Goal: Task Accomplishment & Management: Complete application form

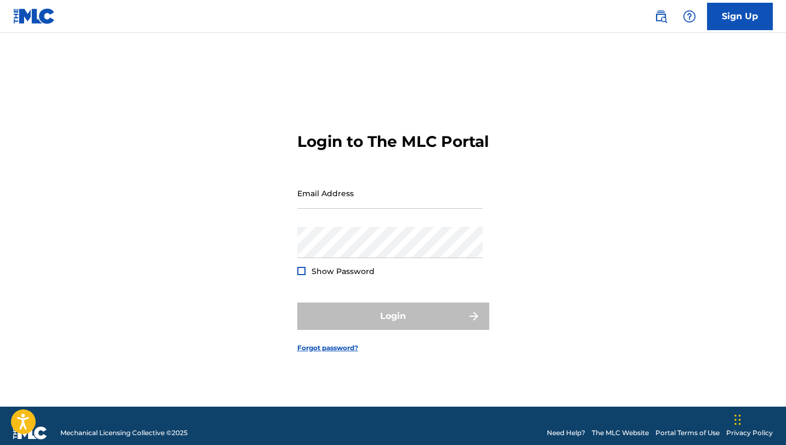
click at [728, 33] on main "Login to The MLC Portal Email Address Password Show Password Login Forgot passw…" at bounding box center [393, 220] width 786 height 374
click at [735, 14] on link "Sign Up" at bounding box center [740, 16] width 66 height 27
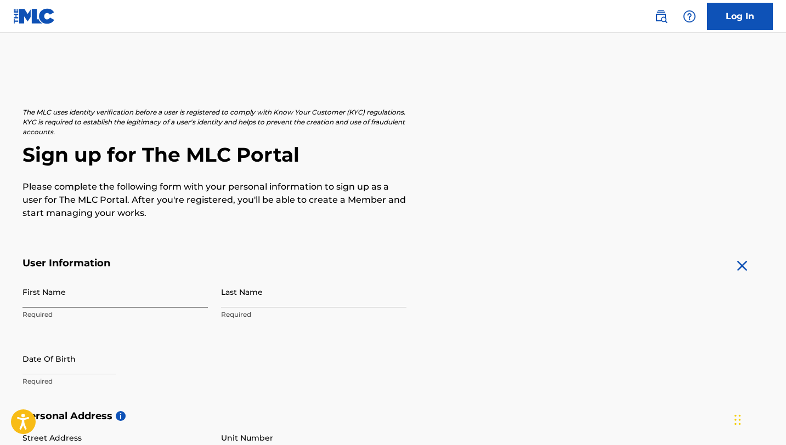
click at [131, 294] on input "First Name" at bounding box center [114, 291] width 185 height 31
type input "[PERSON_NAME]"
click at [253, 286] on input "Last Name" at bounding box center [313, 291] width 185 height 31
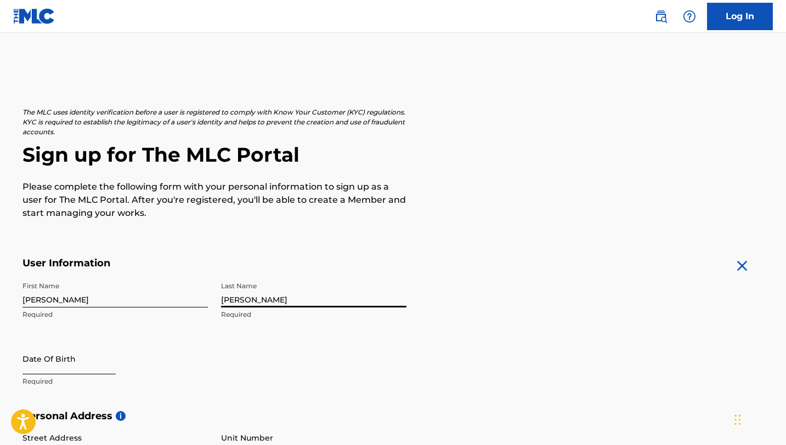
type input "[PERSON_NAME]"
click at [79, 367] on input "text" at bounding box center [68, 358] width 93 height 31
select select "8"
select select "2025"
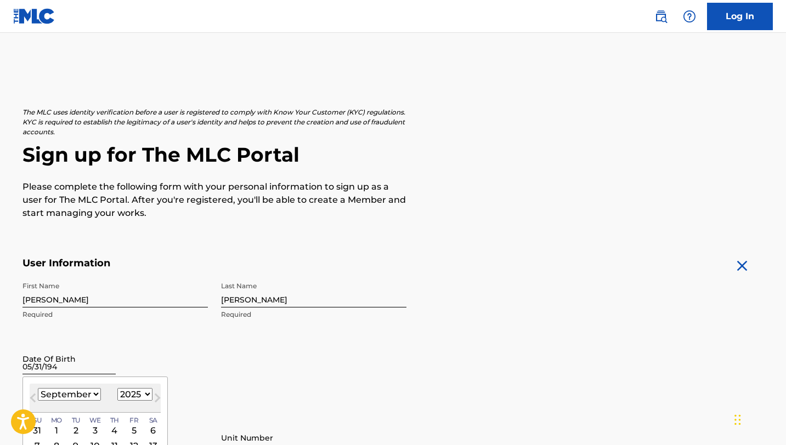
type input "[DATE]"
click at [195, 350] on div "Date Of Birth Previous Month Next Month [DATE] January February March April May…" at bounding box center [114, 367] width 185 height 49
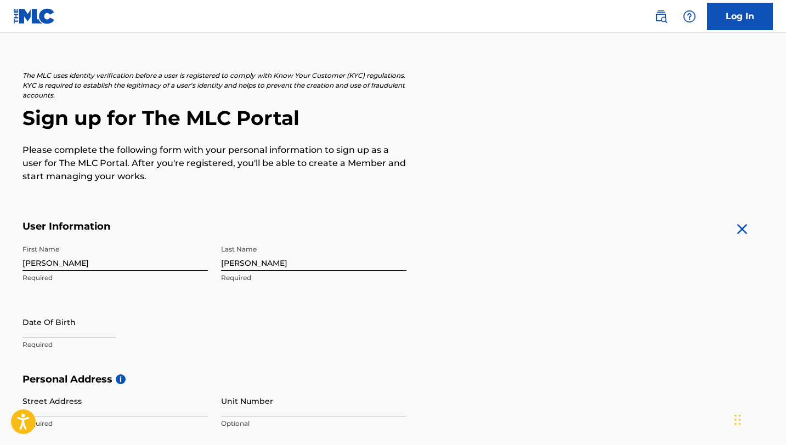
scroll to position [46, 0]
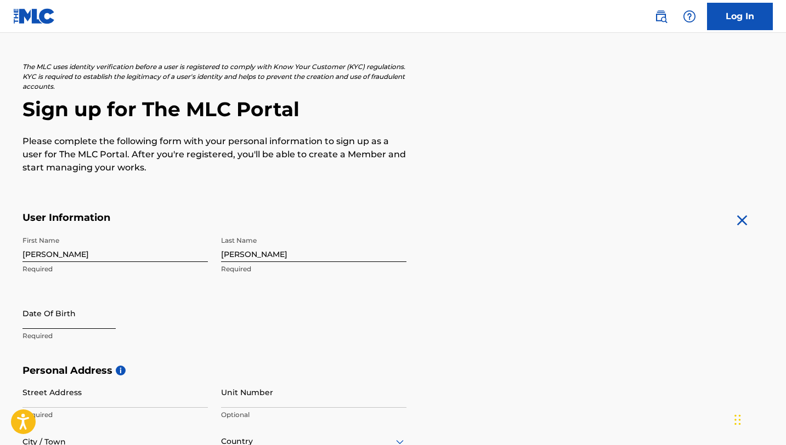
select select "8"
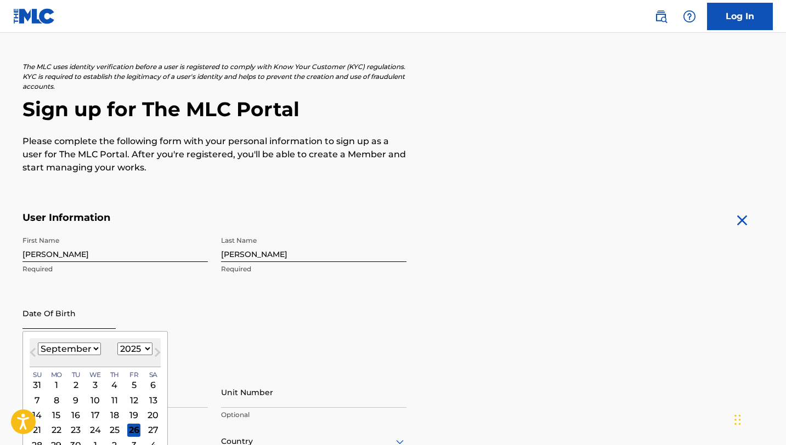
click at [67, 322] on input "text" at bounding box center [68, 313] width 93 height 31
click at [141, 344] on select "1899 1900 1901 1902 1903 1904 1905 1906 1907 1908 1909 1910 1911 1912 1913 1914…" at bounding box center [134, 349] width 35 height 13
select select "1948"
click at [117, 343] on select "1899 1900 1901 1902 1903 1904 1905 1906 1907 1908 1909 1910 1911 1912 1913 1914…" at bounding box center [134, 349] width 35 height 13
click at [86, 348] on select "January February March April May June July August September October November De…" at bounding box center [69, 349] width 63 height 13
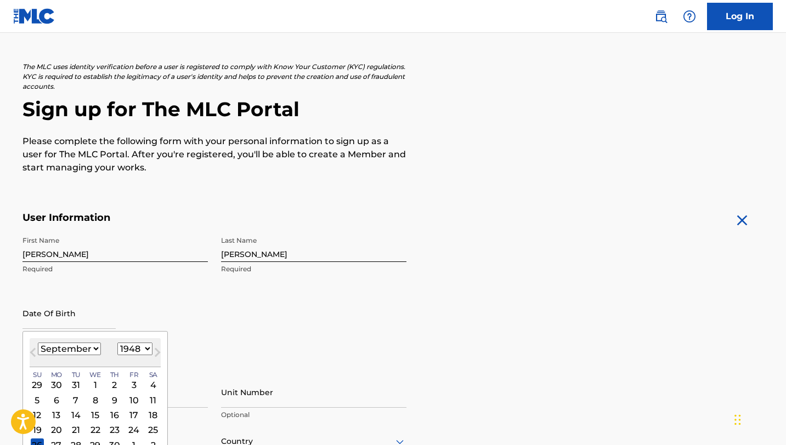
select select "4"
click at [38, 343] on select "January February March April May June July August September October November De…" at bounding box center [69, 349] width 63 height 13
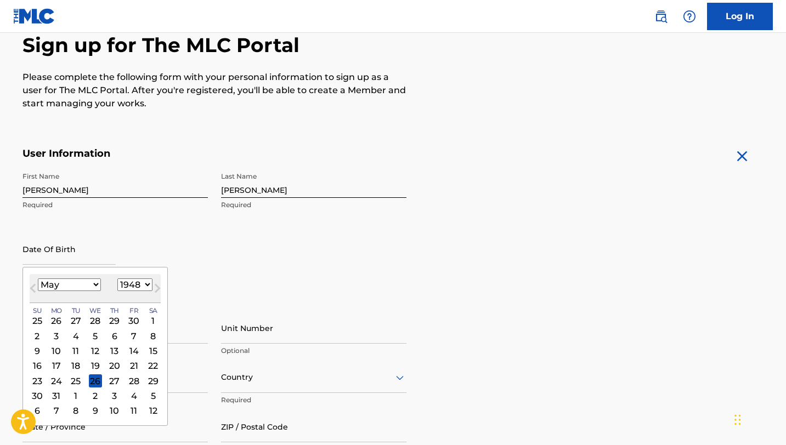
scroll to position [124, 0]
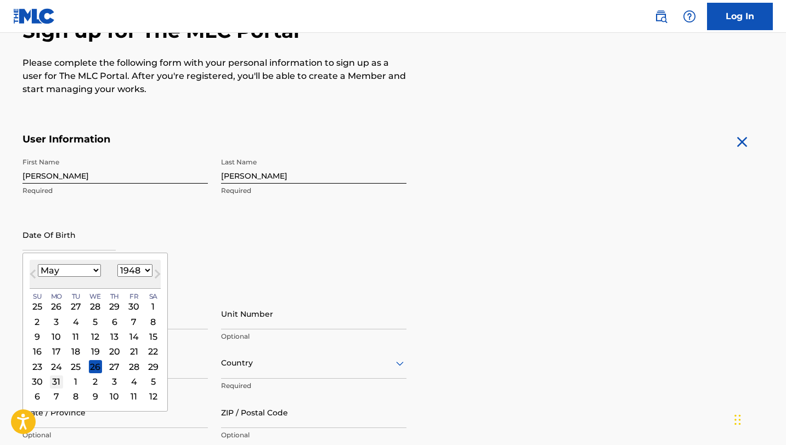
click at [53, 380] on div "31" at bounding box center [55, 381] width 13 height 13
type input "[DATE]"
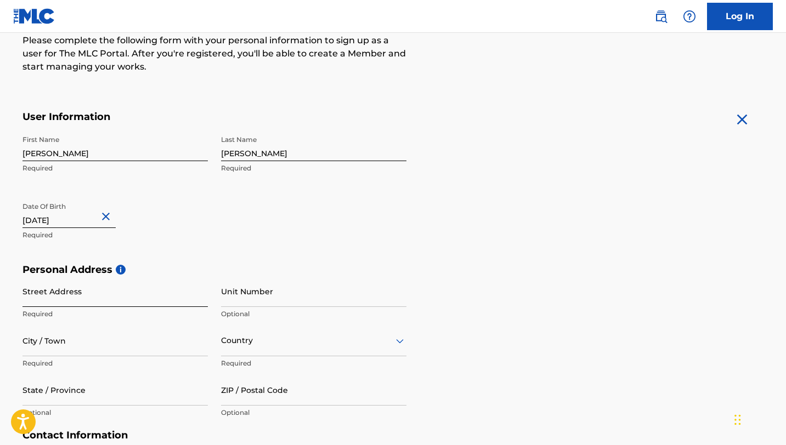
scroll to position [150, 0]
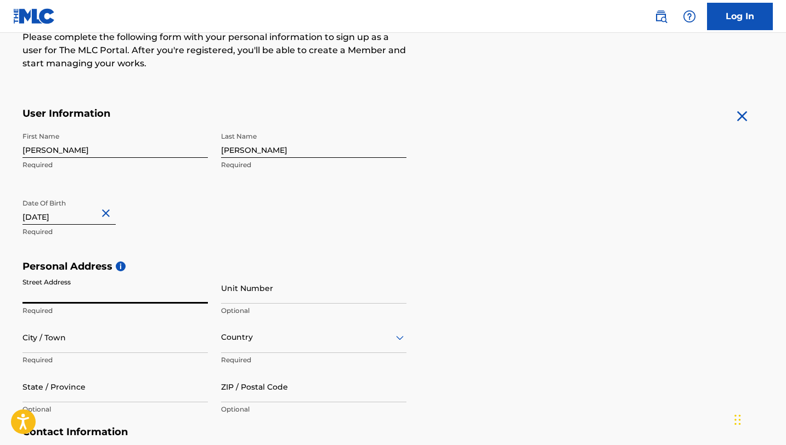
click at [129, 303] on input "Street Address" at bounding box center [114, 287] width 185 height 31
type input "[STREET_ADDRESS][PERSON_NAME]"
click at [129, 340] on input "City / Town" at bounding box center [114, 337] width 185 height 31
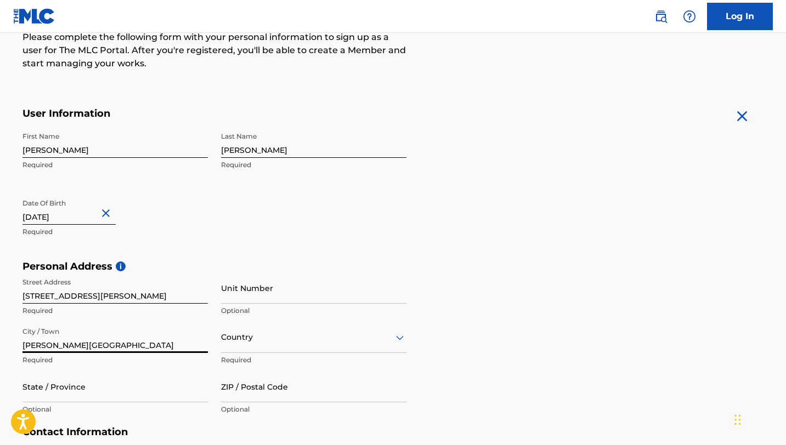
type input "[PERSON_NAME][GEOGRAPHIC_DATA]"
click at [257, 344] on div "Country" at bounding box center [313, 337] width 185 height 31
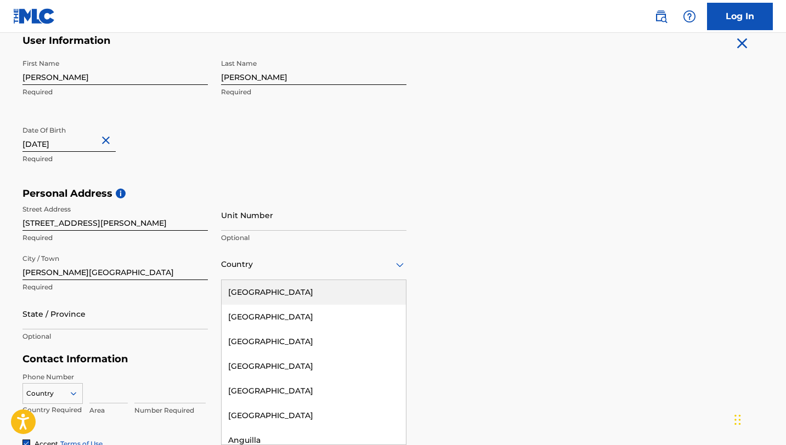
click at [255, 291] on div "[GEOGRAPHIC_DATA]" at bounding box center [313, 292] width 184 height 25
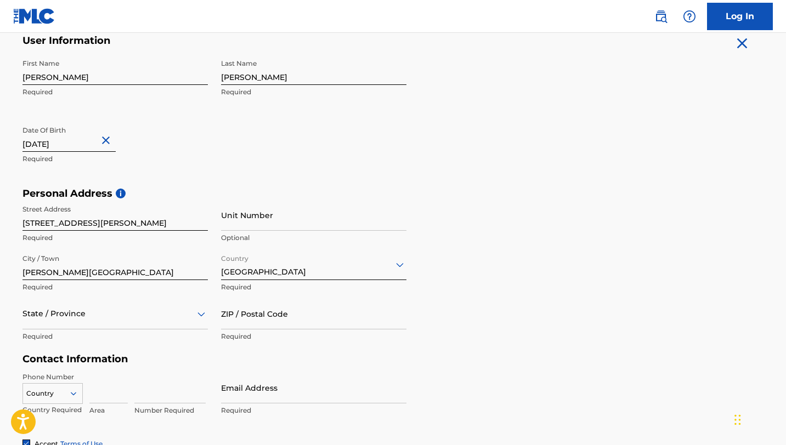
scroll to position [272, 0]
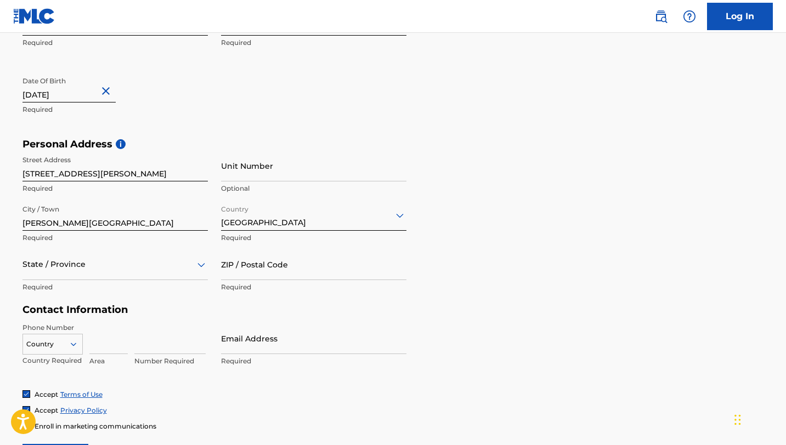
click at [141, 280] on div "State / Province" at bounding box center [114, 264] width 185 height 31
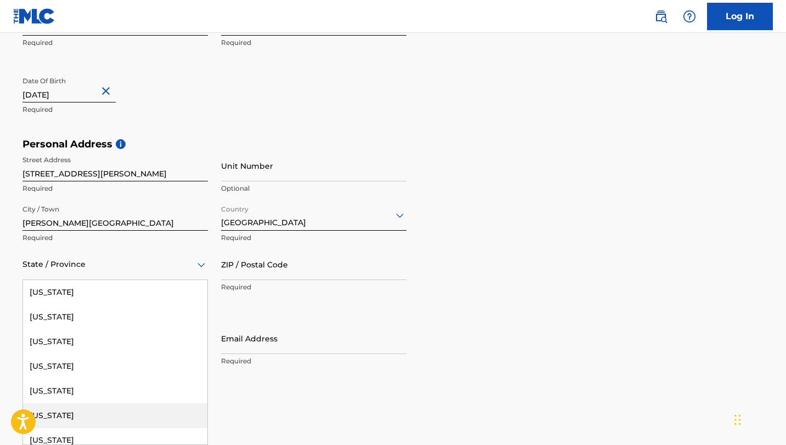
click at [82, 416] on div "[US_STATE]" at bounding box center [115, 415] width 184 height 25
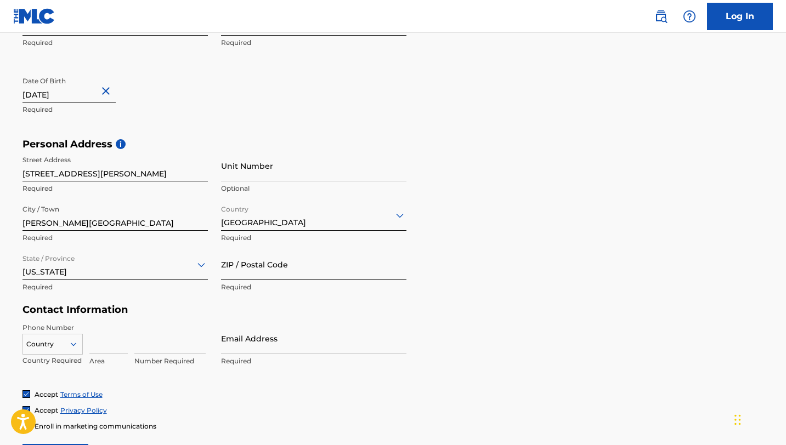
click at [266, 268] on input "ZIP / Postal Code" at bounding box center [313, 264] width 185 height 31
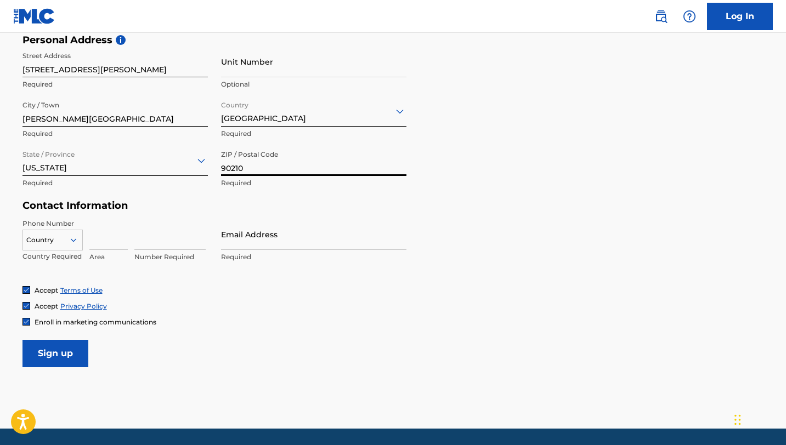
scroll to position [384, 0]
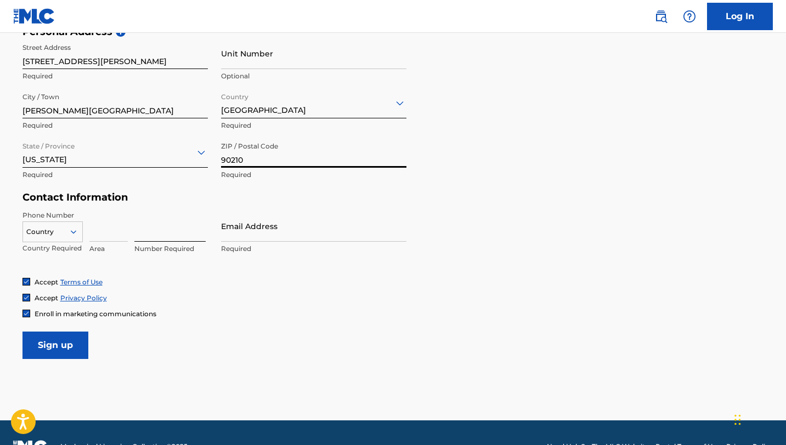
type input "90210"
click at [157, 232] on input at bounding box center [169, 226] width 71 height 31
click at [100, 232] on input at bounding box center [108, 226] width 38 height 31
click at [69, 233] on icon at bounding box center [74, 232] width 10 height 10
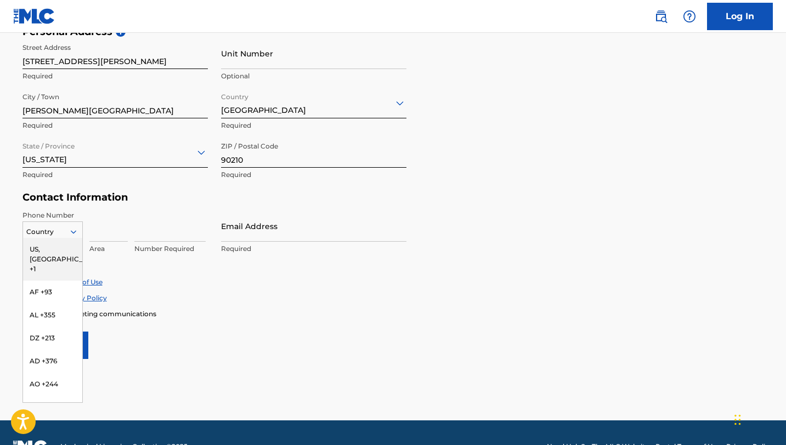
click at [67, 246] on div "US, [GEOGRAPHIC_DATA] +1" at bounding box center [52, 259] width 59 height 43
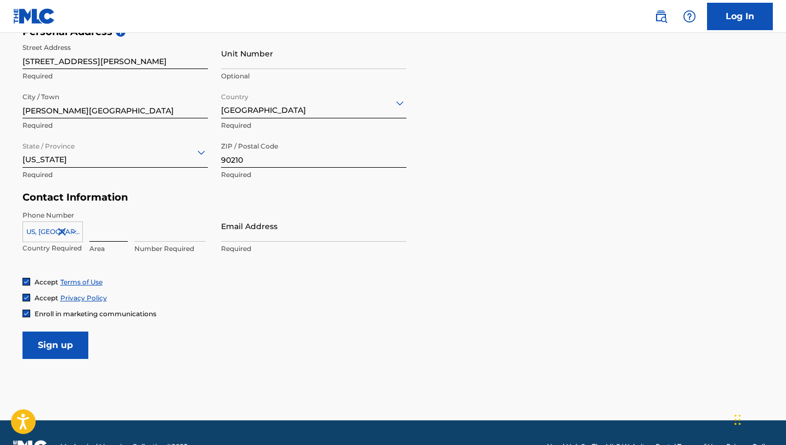
click at [110, 232] on input at bounding box center [108, 226] width 38 height 31
type input "310"
click at [187, 231] on input at bounding box center [169, 226] width 71 height 31
type input "7808803"
click at [266, 233] on input "Email Address" at bounding box center [313, 226] width 185 height 31
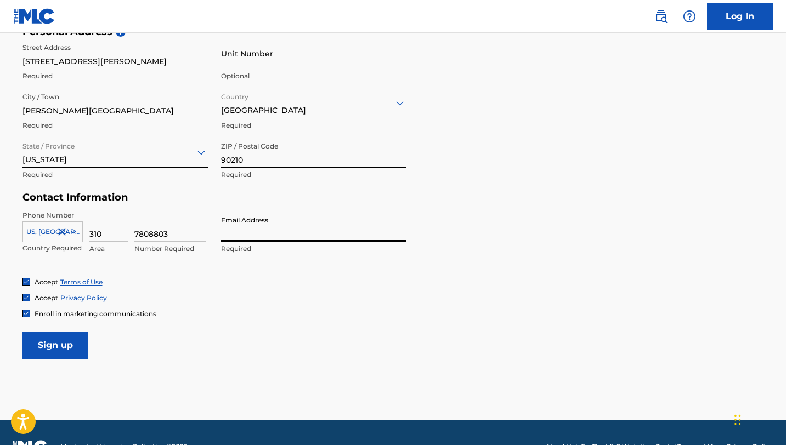
type input "[PERSON_NAME][EMAIL_ADDRESS][PERSON_NAME][DOMAIN_NAME]"
click at [55, 310] on span "Enroll in marketing communications" at bounding box center [96, 314] width 122 height 8
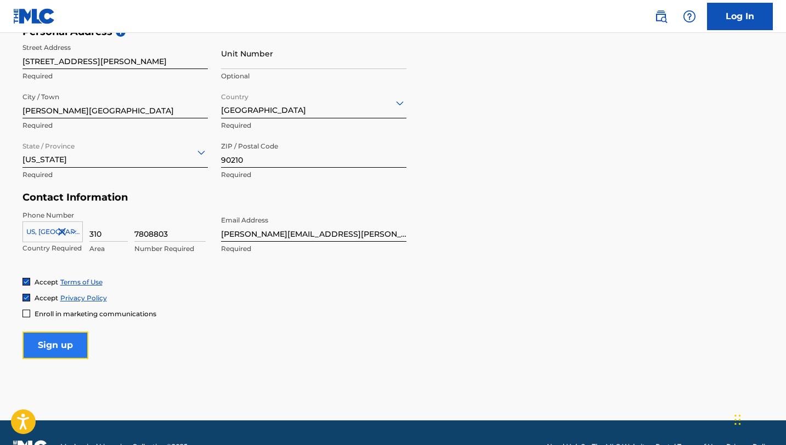
click at [70, 343] on input "Sign up" at bounding box center [55, 345] width 66 height 27
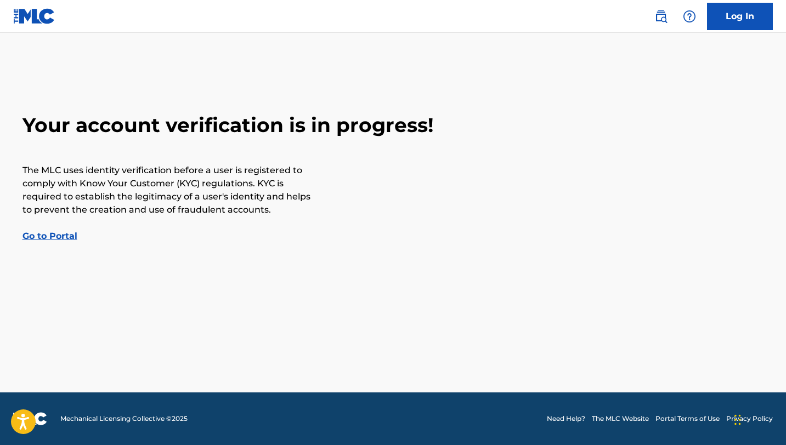
click at [62, 238] on link "Go to Portal" at bounding box center [49, 236] width 55 height 10
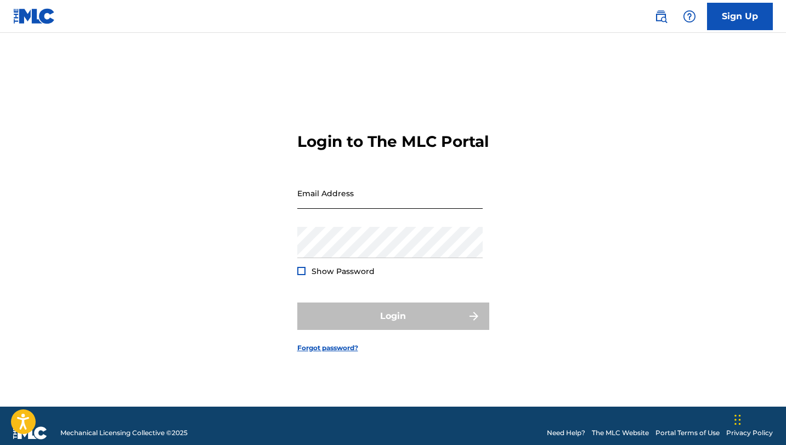
click at [335, 200] on input "Email Address" at bounding box center [389, 193] width 185 height 31
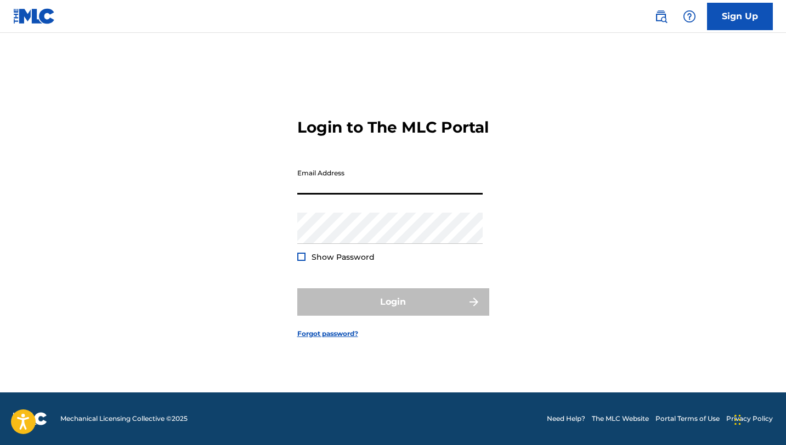
scroll to position [13, 0]
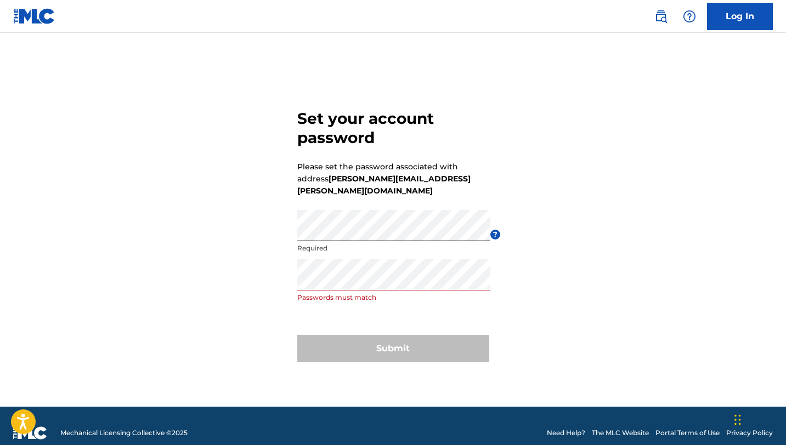
click at [367, 293] on p "Passwords must match" at bounding box center [393, 298] width 193 height 10
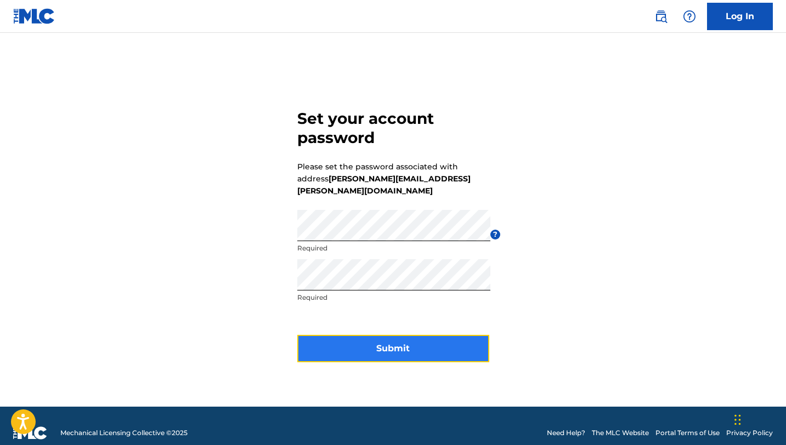
click at [398, 340] on button "Submit" at bounding box center [393, 348] width 192 height 27
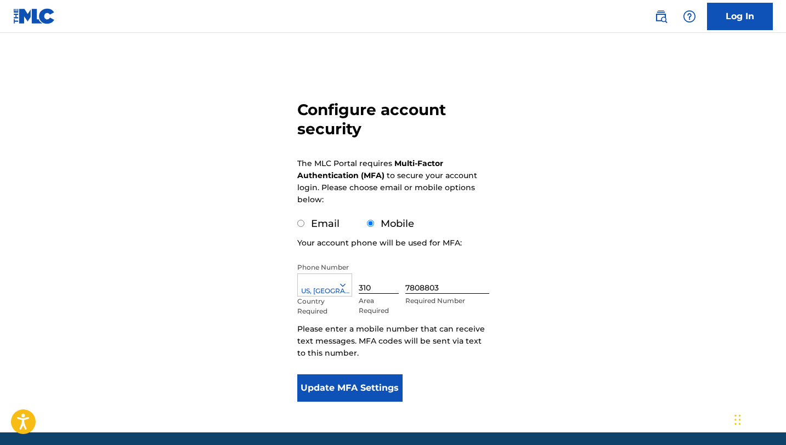
scroll to position [47, 0]
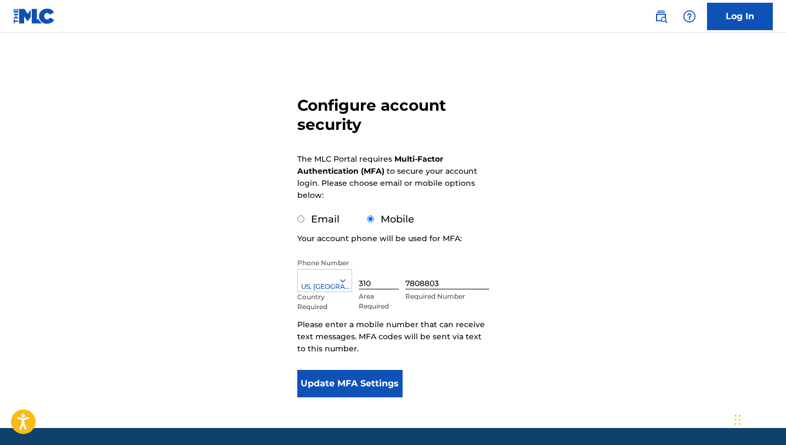
click at [321, 224] on label "Email" at bounding box center [325, 219] width 29 height 12
click at [304, 223] on input "Email" at bounding box center [300, 218] width 7 height 7
radio input "true"
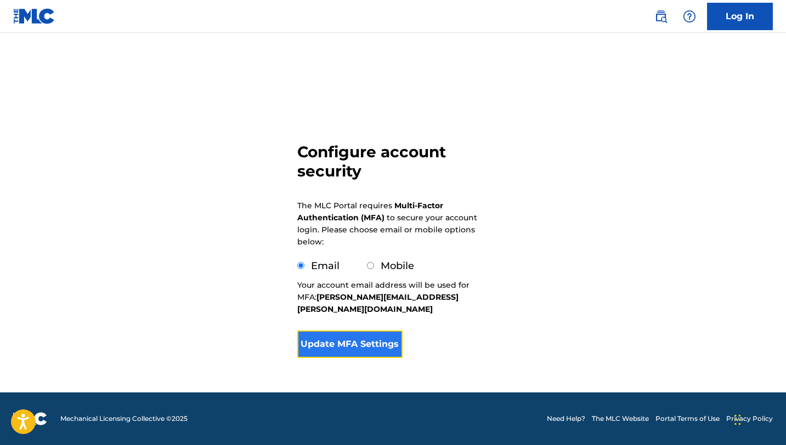
click at [376, 331] on button "Update MFA Settings" at bounding box center [350, 344] width 106 height 27
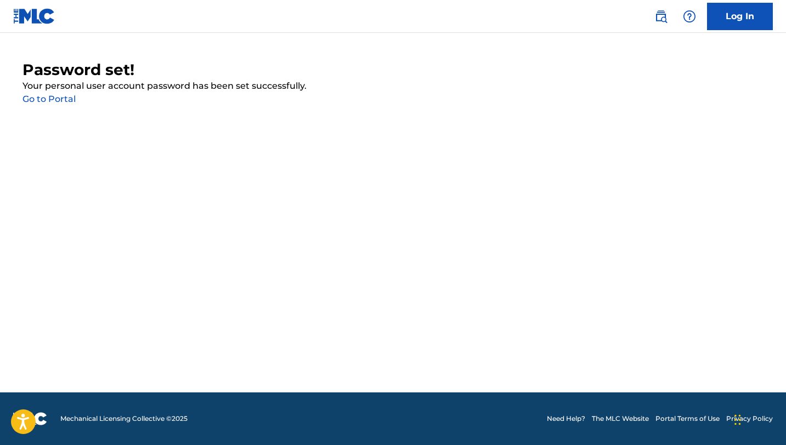
click at [50, 94] on link "Go to Portal" at bounding box center [48, 99] width 53 height 10
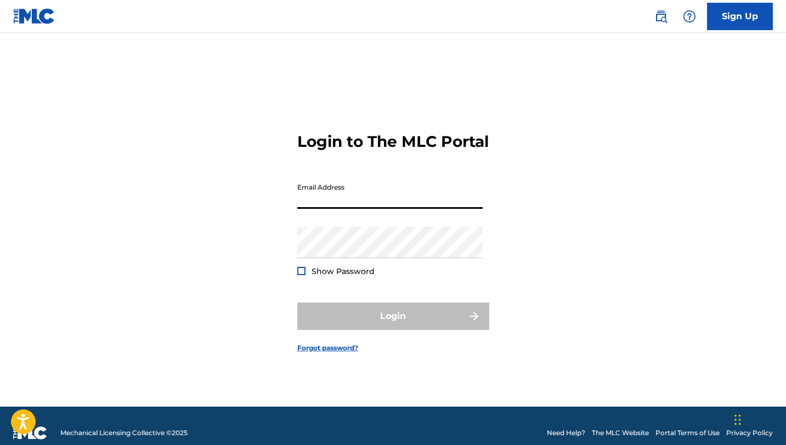
click at [329, 209] on input "Email Address" at bounding box center [389, 193] width 185 height 31
type input "[PERSON_NAME][EMAIL_ADDRESS][PERSON_NAME][DOMAIN_NAME]"
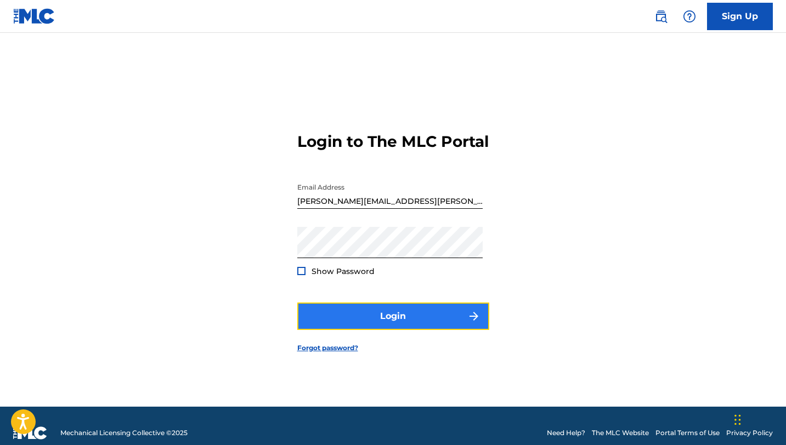
click at [366, 330] on button "Login" at bounding box center [393, 316] width 192 height 27
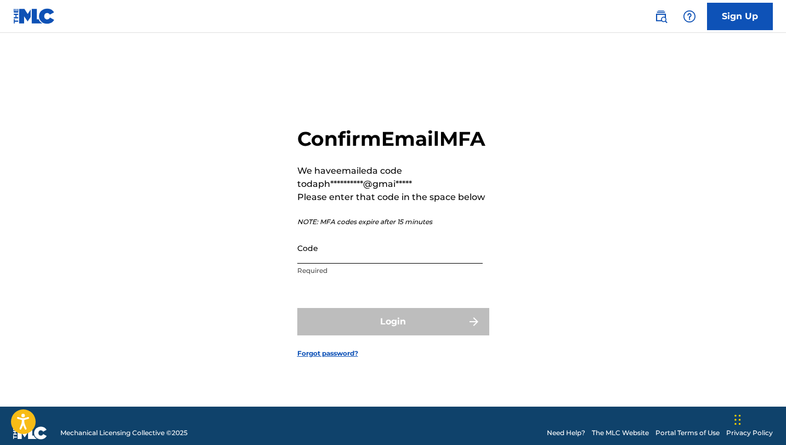
click at [419, 261] on input "Code" at bounding box center [389, 247] width 185 height 31
paste input "812145"
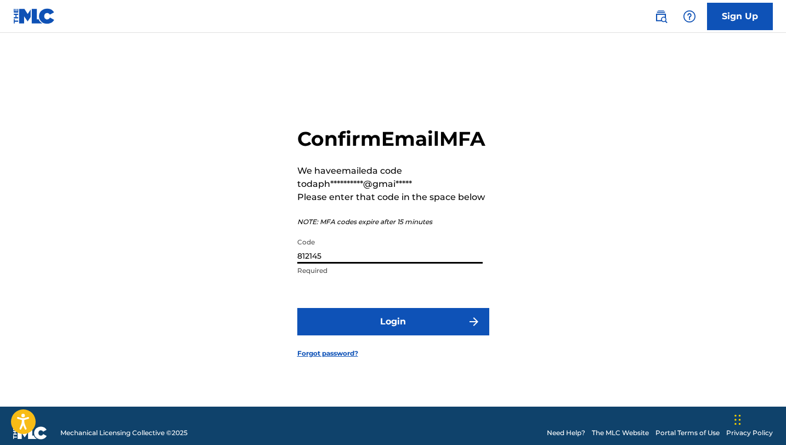
type input "812145"
click at [297, 308] on button "Login" at bounding box center [393, 321] width 192 height 27
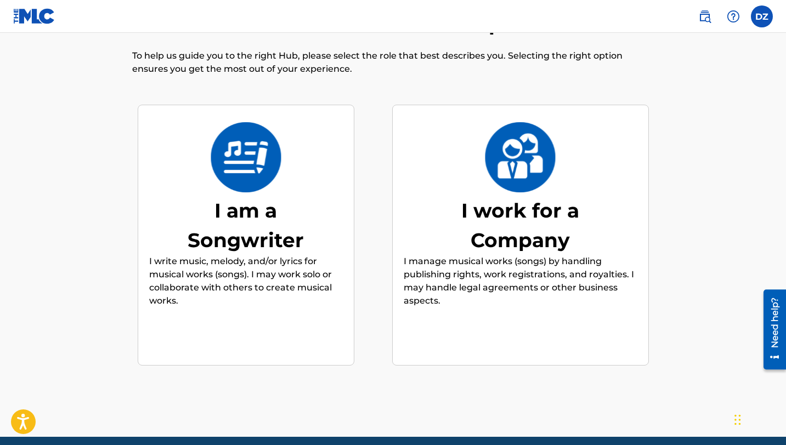
click at [238, 189] on img at bounding box center [246, 157] width 72 height 70
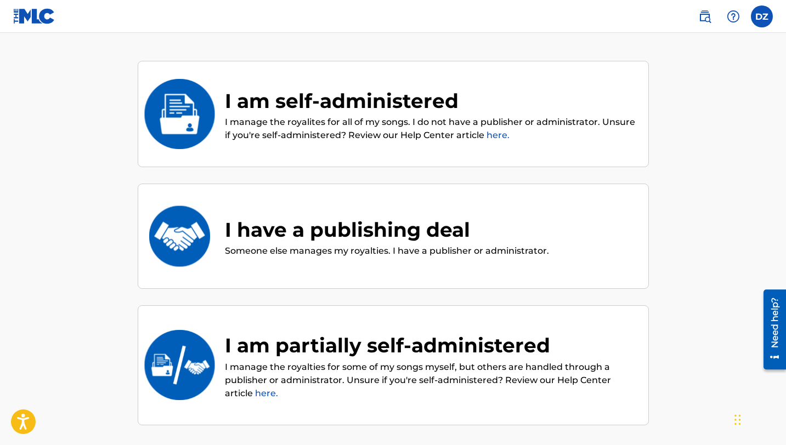
scroll to position [101, 0]
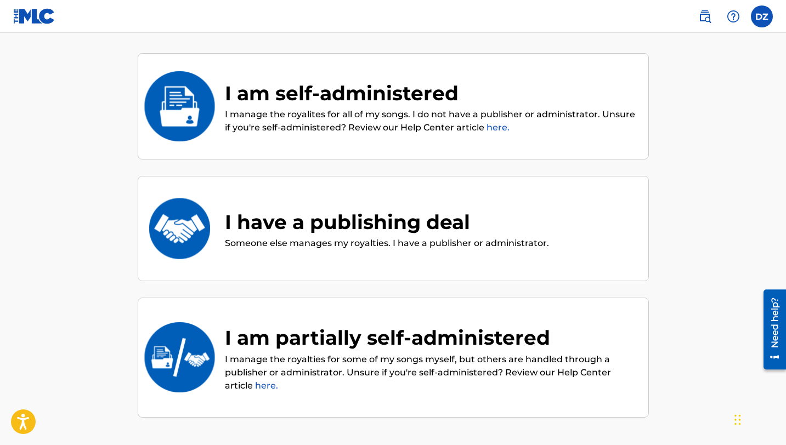
click at [322, 126] on p "I manage the royalites for all of my songs. I do not have a publisher or admini…" at bounding box center [431, 121] width 412 height 26
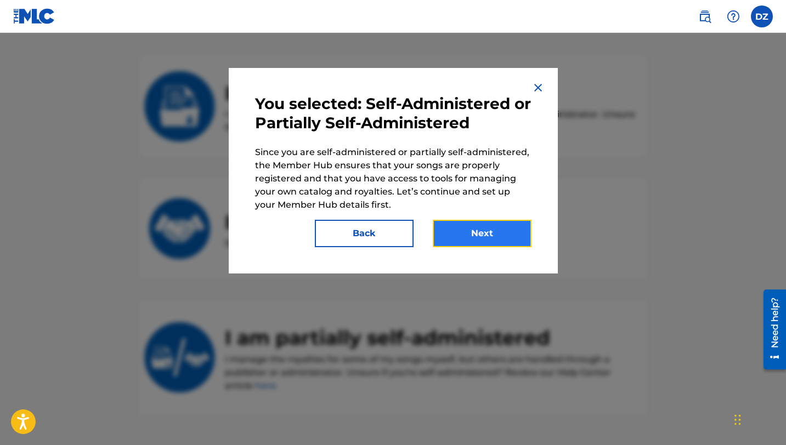
click at [490, 237] on button "Next" at bounding box center [482, 233] width 99 height 27
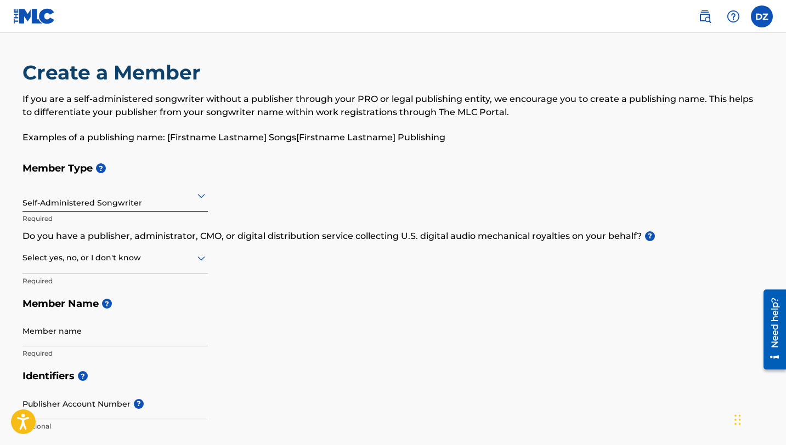
click at [175, 200] on div at bounding box center [114, 196] width 185 height 14
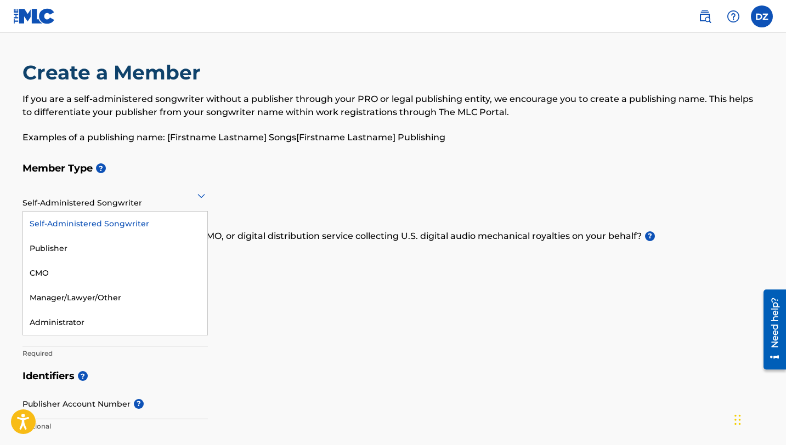
click at [143, 225] on div "Self-Administered Songwriter" at bounding box center [115, 224] width 184 height 25
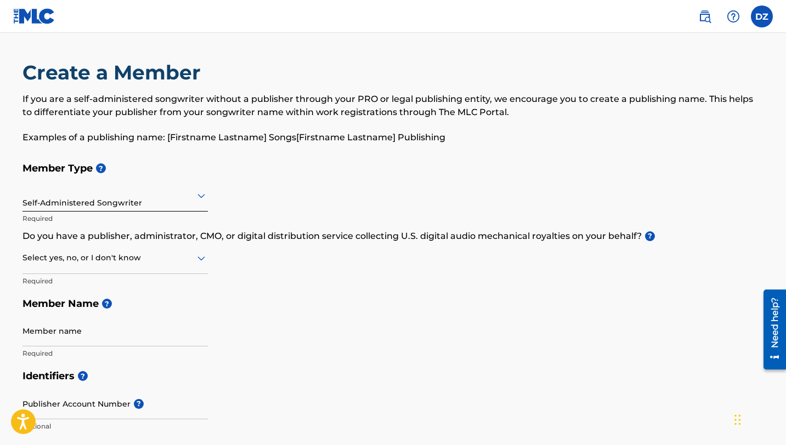
click at [129, 263] on div at bounding box center [114, 258] width 185 height 14
click at [105, 331] on div "I don't know" at bounding box center [115, 335] width 184 height 25
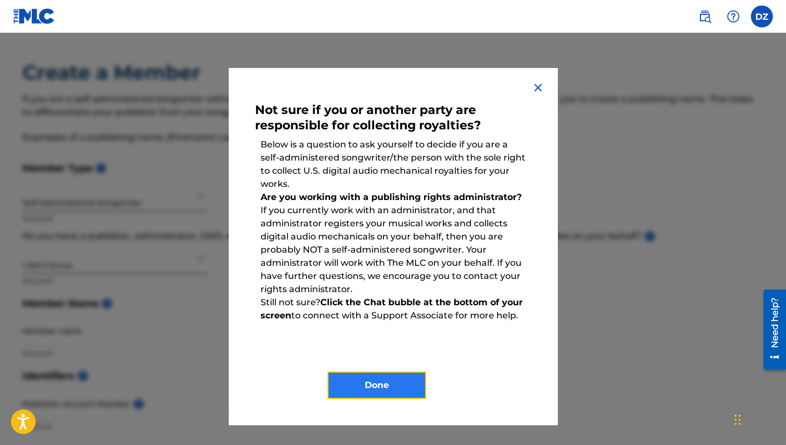
click at [389, 390] on button "Done" at bounding box center [376, 385] width 99 height 27
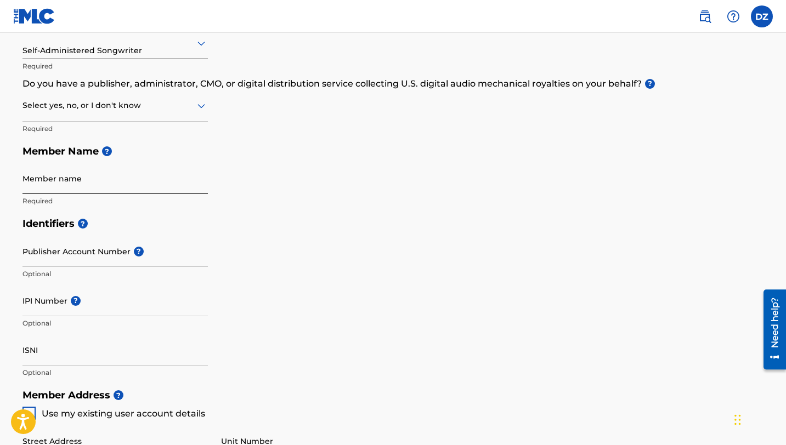
scroll to position [156, 0]
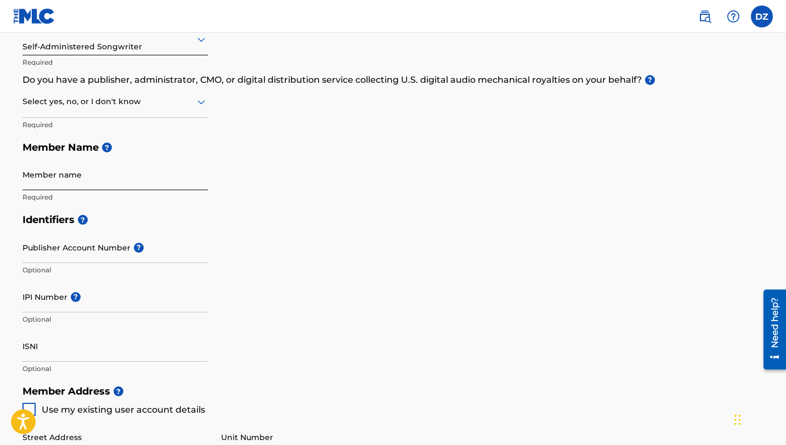
click at [68, 175] on input "Member name" at bounding box center [114, 174] width 185 height 31
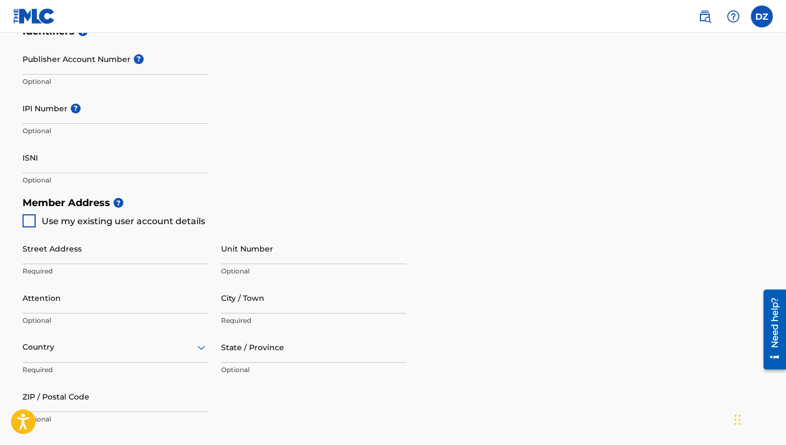
scroll to position [345, 0]
type input "Daphna Ziman"
click at [29, 223] on div at bounding box center [28, 220] width 13 height 13
type input "[STREET_ADDRESS][PERSON_NAME]"
type input "[PERSON_NAME][GEOGRAPHIC_DATA]"
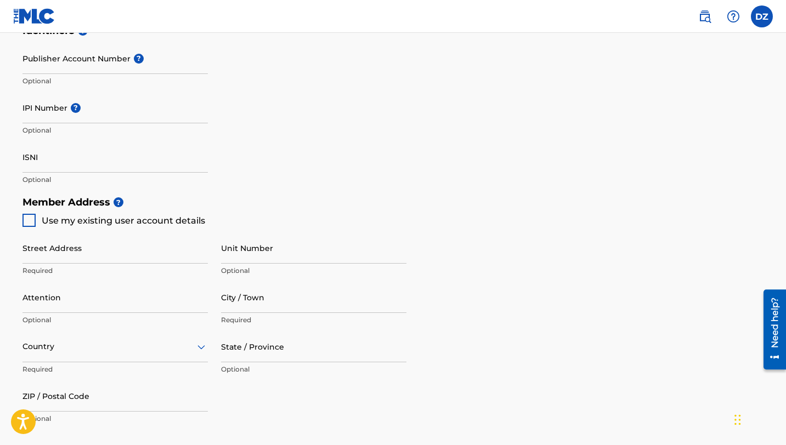
type input "90210"
type input "310"
type input "7808803"
type input "[PERSON_NAME][EMAIL_ADDRESS][PERSON_NAME][DOMAIN_NAME]"
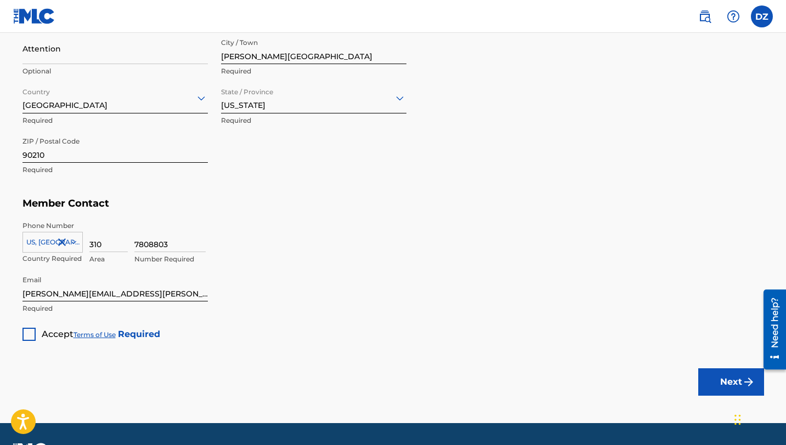
scroll to position [603, 0]
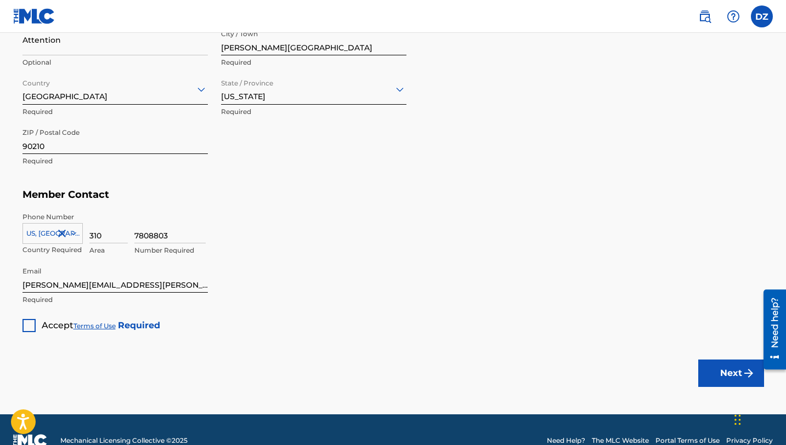
click at [27, 326] on div at bounding box center [28, 325] width 13 height 13
click at [729, 377] on button "Next" at bounding box center [731, 373] width 66 height 27
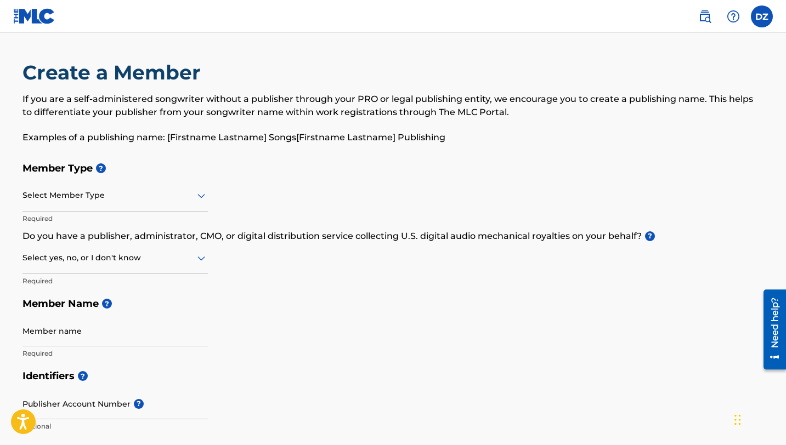
click at [142, 189] on div at bounding box center [114, 196] width 185 height 14
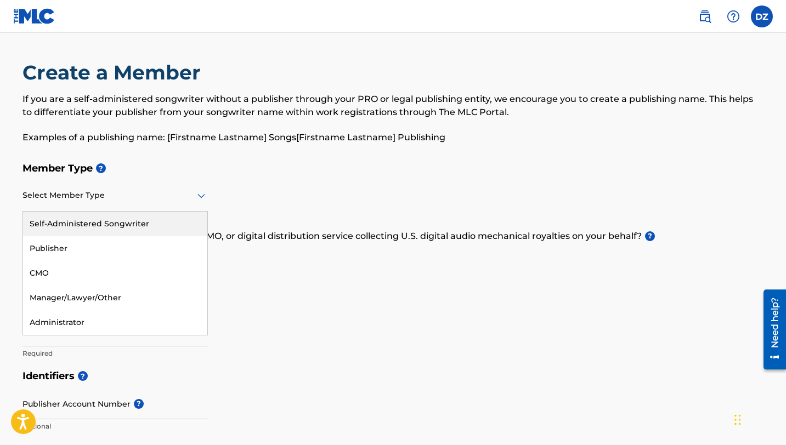
click at [136, 215] on div "Self-Administered Songwriter" at bounding box center [115, 224] width 184 height 25
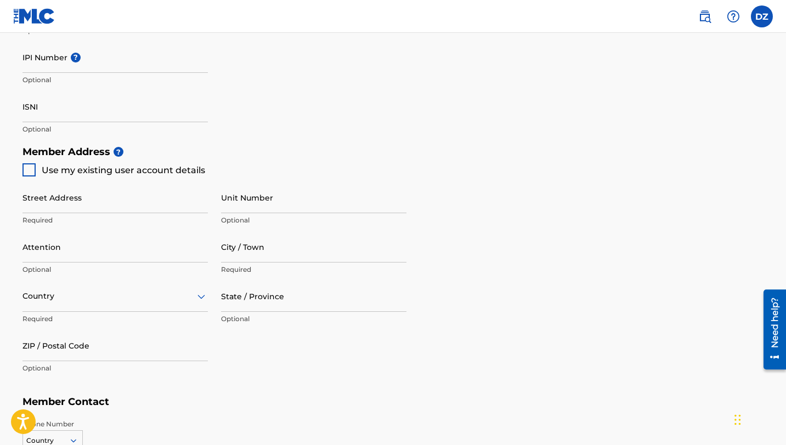
scroll to position [415, 0]
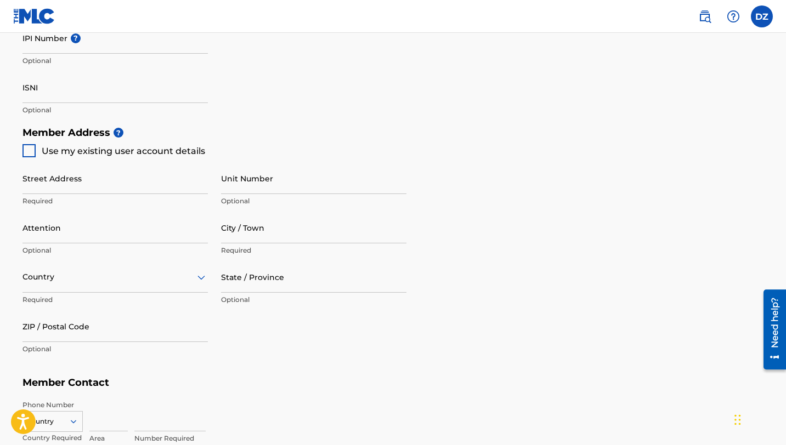
click at [25, 149] on div at bounding box center [28, 150] width 13 height 13
type input "[STREET_ADDRESS][PERSON_NAME]"
type input "[PERSON_NAME][GEOGRAPHIC_DATA]"
type input "90210"
type input "310"
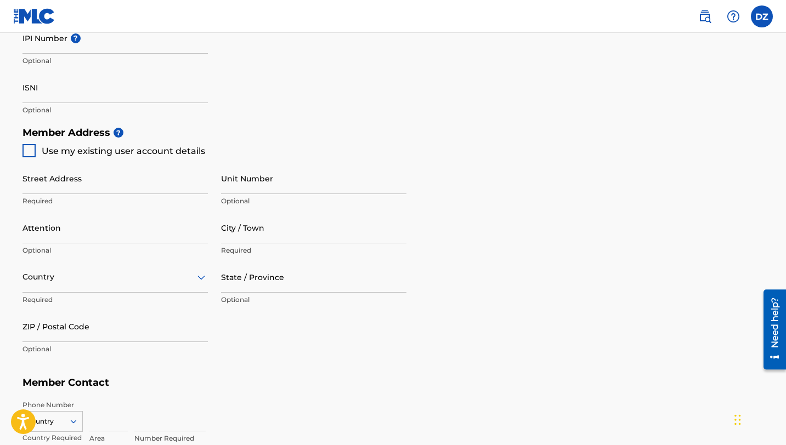
type input "7808803"
type input "[PERSON_NAME][EMAIL_ADDRESS][PERSON_NAME][DOMAIN_NAME]"
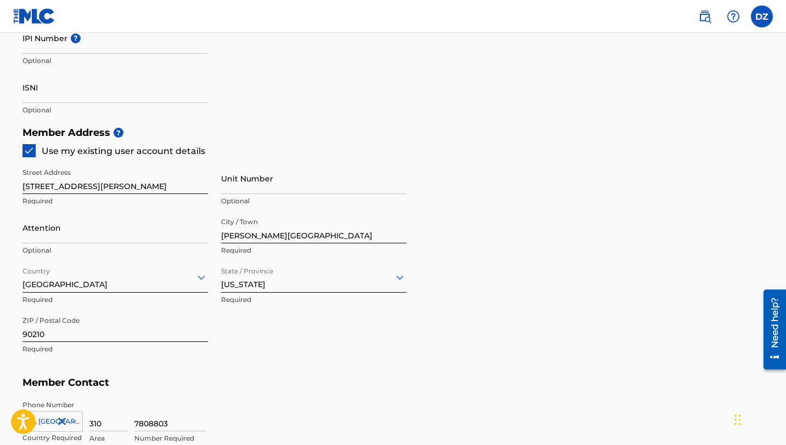
scroll to position [624, 0]
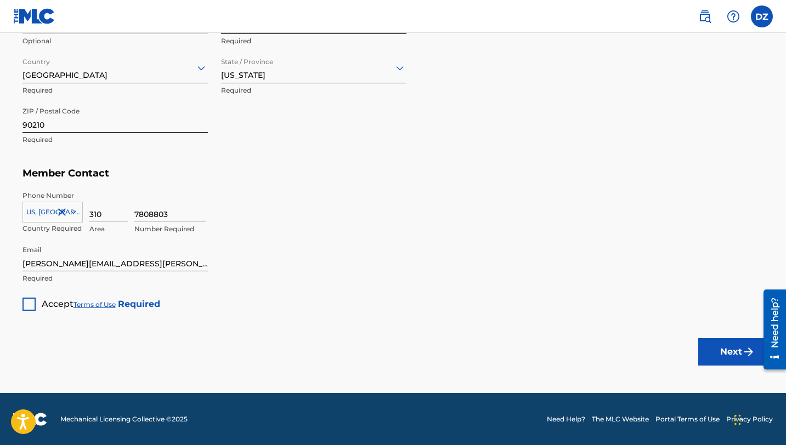
click at [30, 308] on div at bounding box center [28, 304] width 13 height 13
click at [742, 357] on img "submit" at bounding box center [748, 351] width 13 height 13
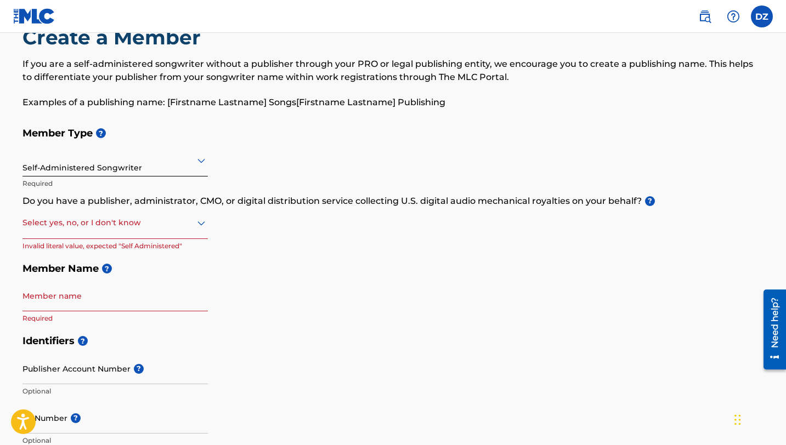
click at [132, 217] on div at bounding box center [114, 223] width 185 height 14
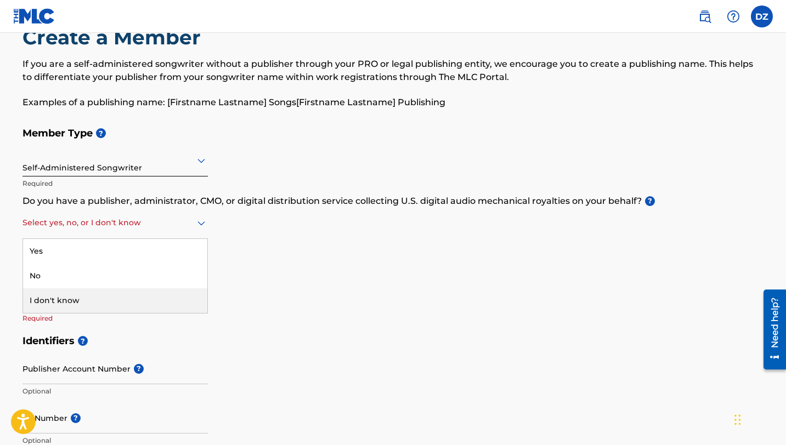
click at [98, 303] on div "I don't know" at bounding box center [115, 300] width 184 height 25
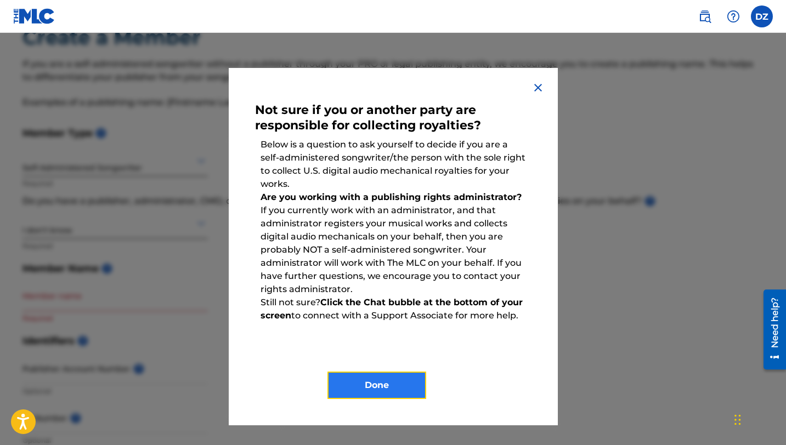
click at [408, 388] on button "Done" at bounding box center [376, 385] width 99 height 27
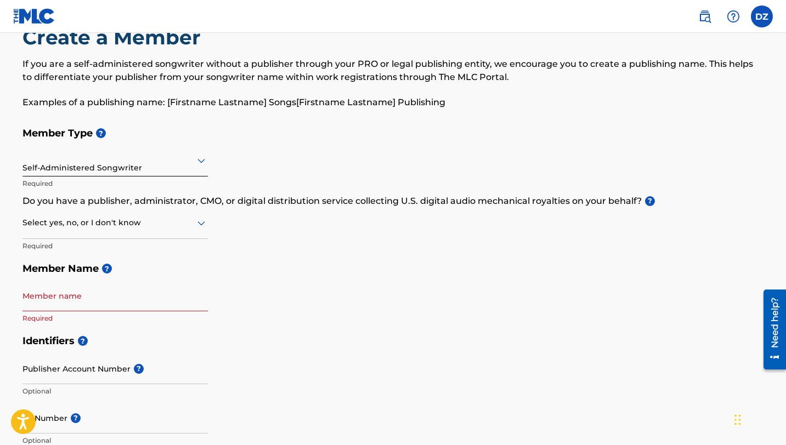
click at [89, 226] on div at bounding box center [114, 223] width 185 height 14
click at [83, 274] on div "No" at bounding box center [115, 276] width 184 height 25
click at [130, 309] on input "Member name" at bounding box center [114, 295] width 185 height 31
type input "Daphna Ziman"
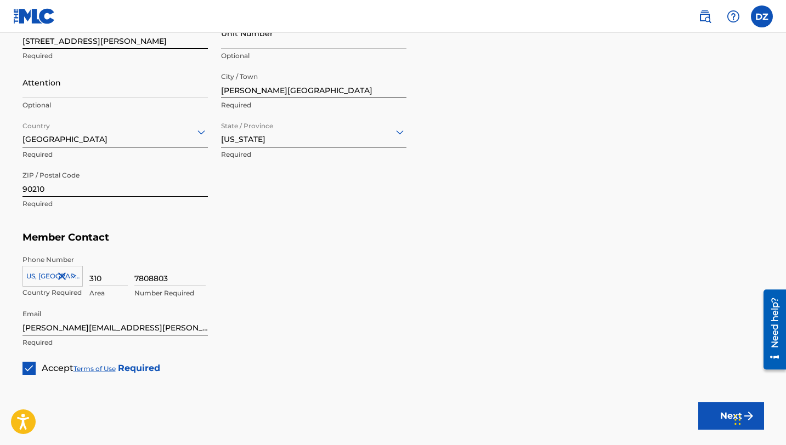
scroll to position [624, 0]
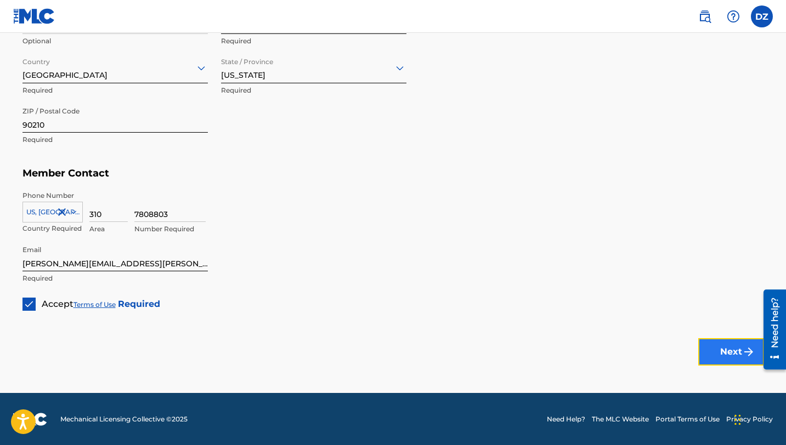
click at [724, 345] on button "Next" at bounding box center [731, 351] width 66 height 27
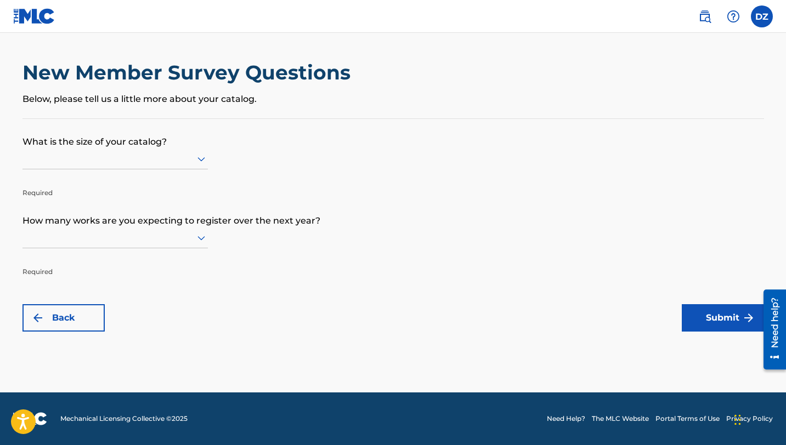
click at [162, 155] on div at bounding box center [114, 159] width 185 height 14
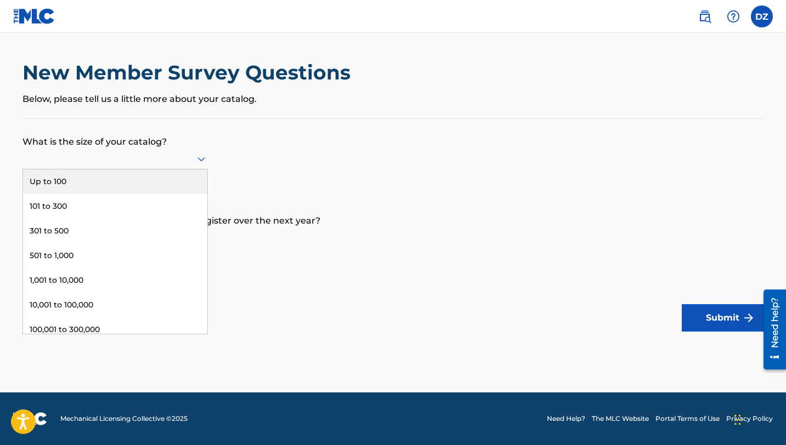
click at [153, 174] on div "Up to 100" at bounding box center [115, 181] width 184 height 25
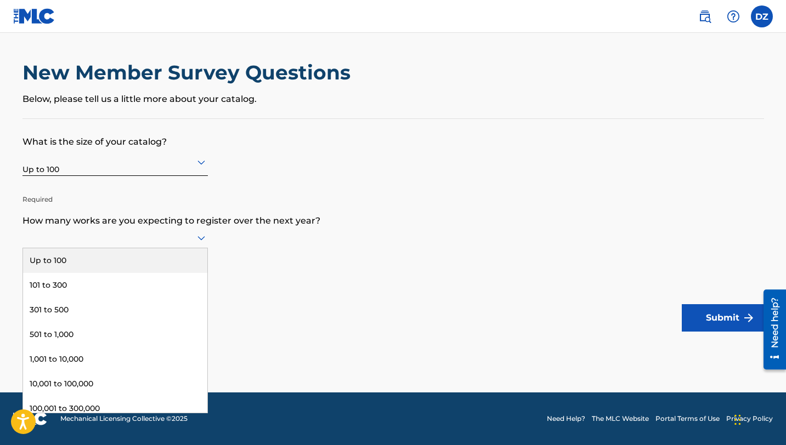
click at [146, 238] on div at bounding box center [114, 238] width 185 height 14
click at [115, 264] on div "Up to 100" at bounding box center [115, 260] width 184 height 25
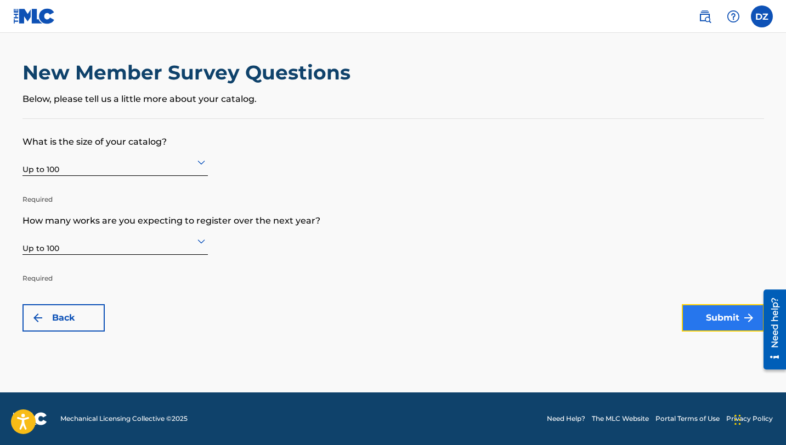
click at [687, 312] on button "Submit" at bounding box center [722, 317] width 82 height 27
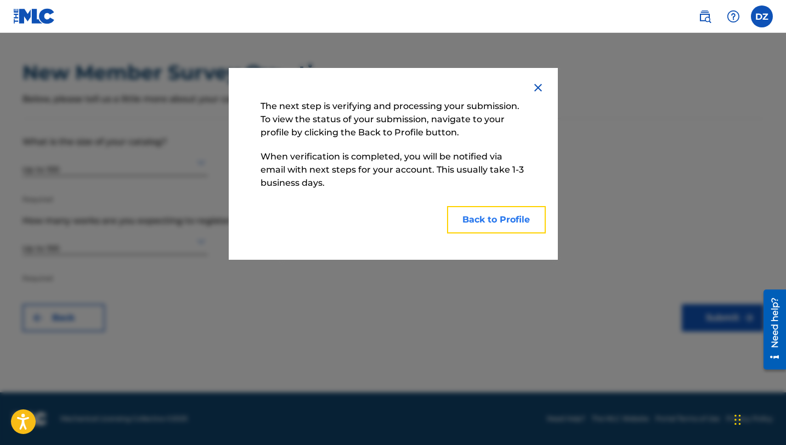
click at [484, 217] on button "Back to Profile" at bounding box center [496, 219] width 99 height 27
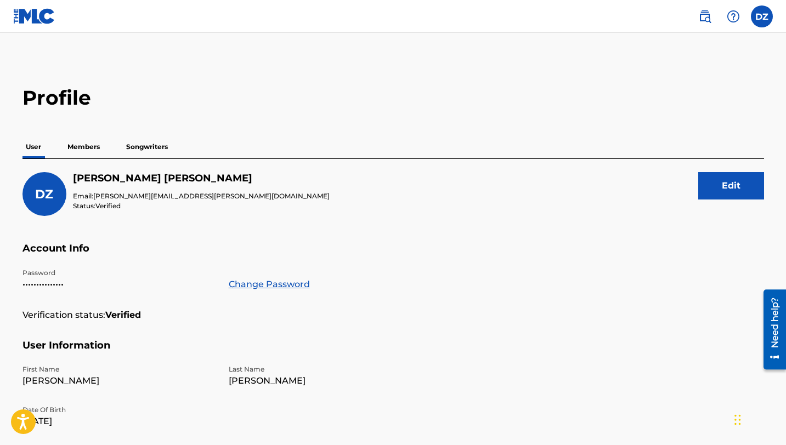
click at [141, 151] on p "Songwriters" at bounding box center [147, 146] width 48 height 23
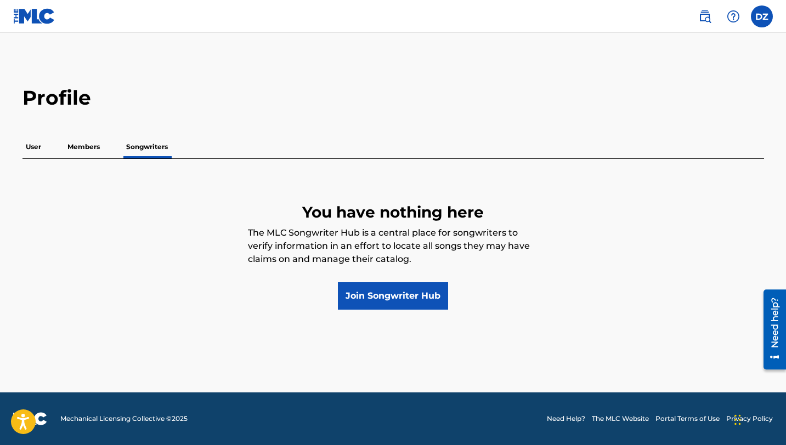
click at [91, 147] on p "Members" at bounding box center [83, 146] width 39 height 23
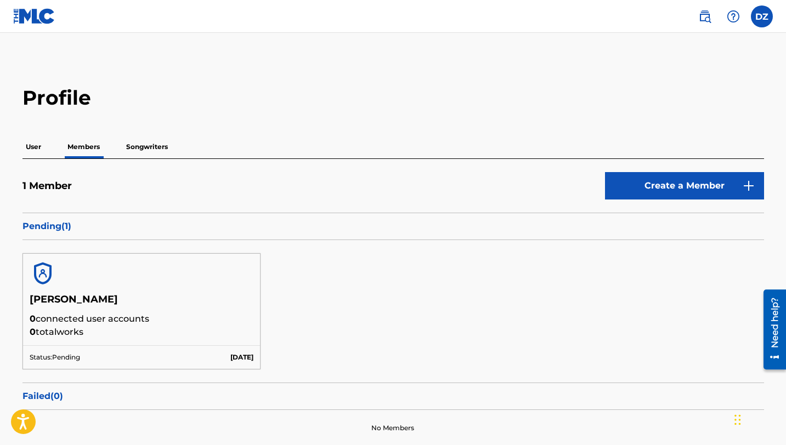
click at [33, 147] on p "User" at bounding box center [33, 146] width 22 height 23
